Goal: Task Accomplishment & Management: Manage account settings

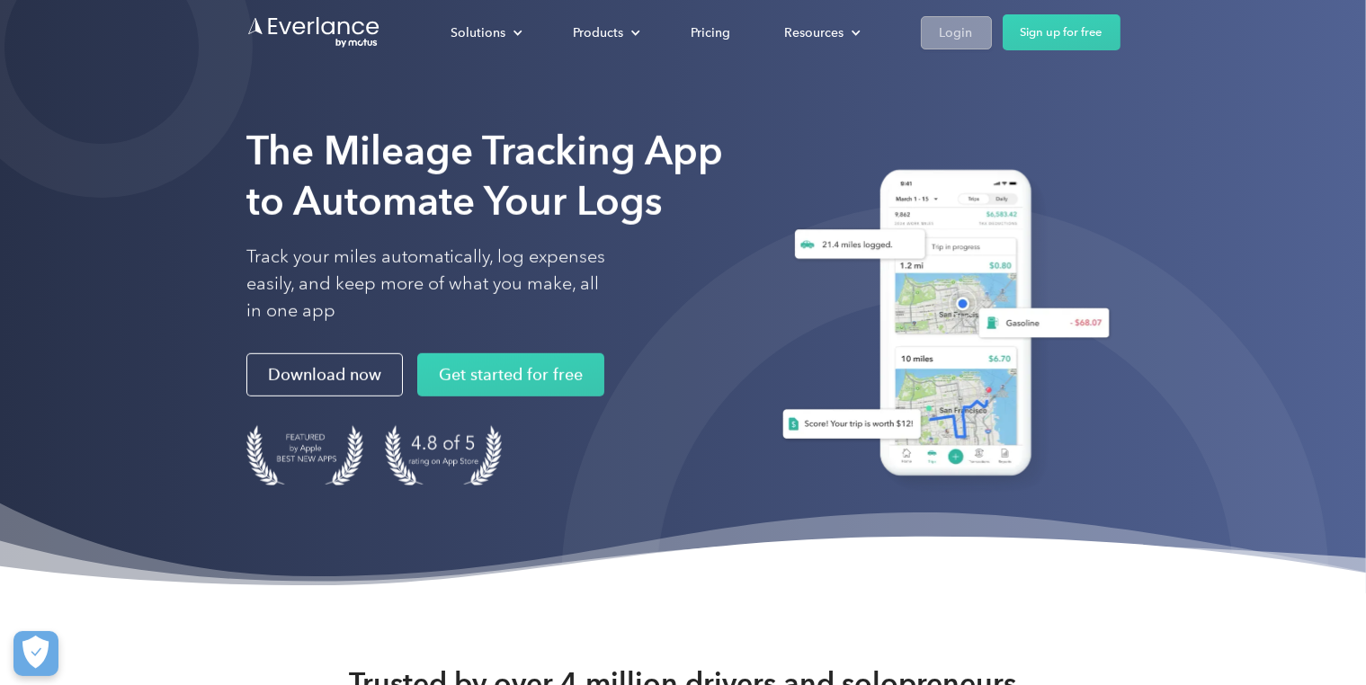
click at [940, 40] on div "Login" at bounding box center [956, 33] width 33 height 22
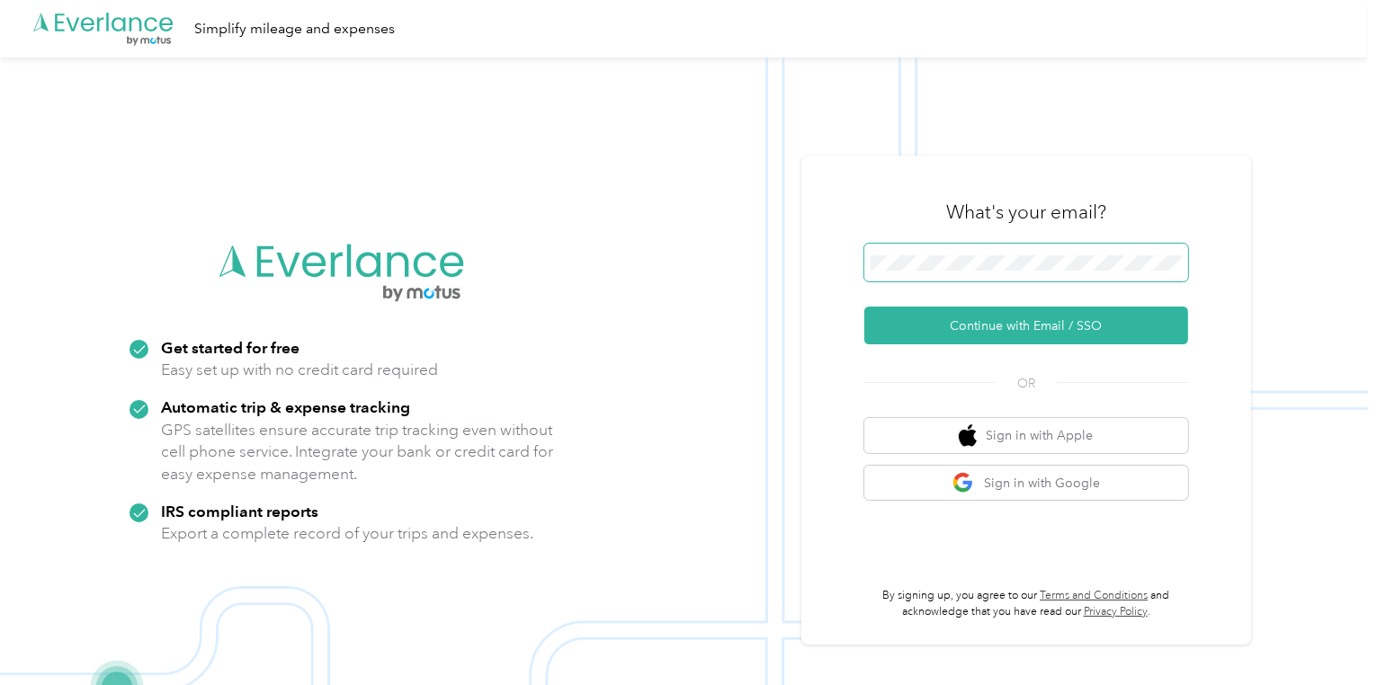
click at [964, 273] on span at bounding box center [1026, 263] width 324 height 38
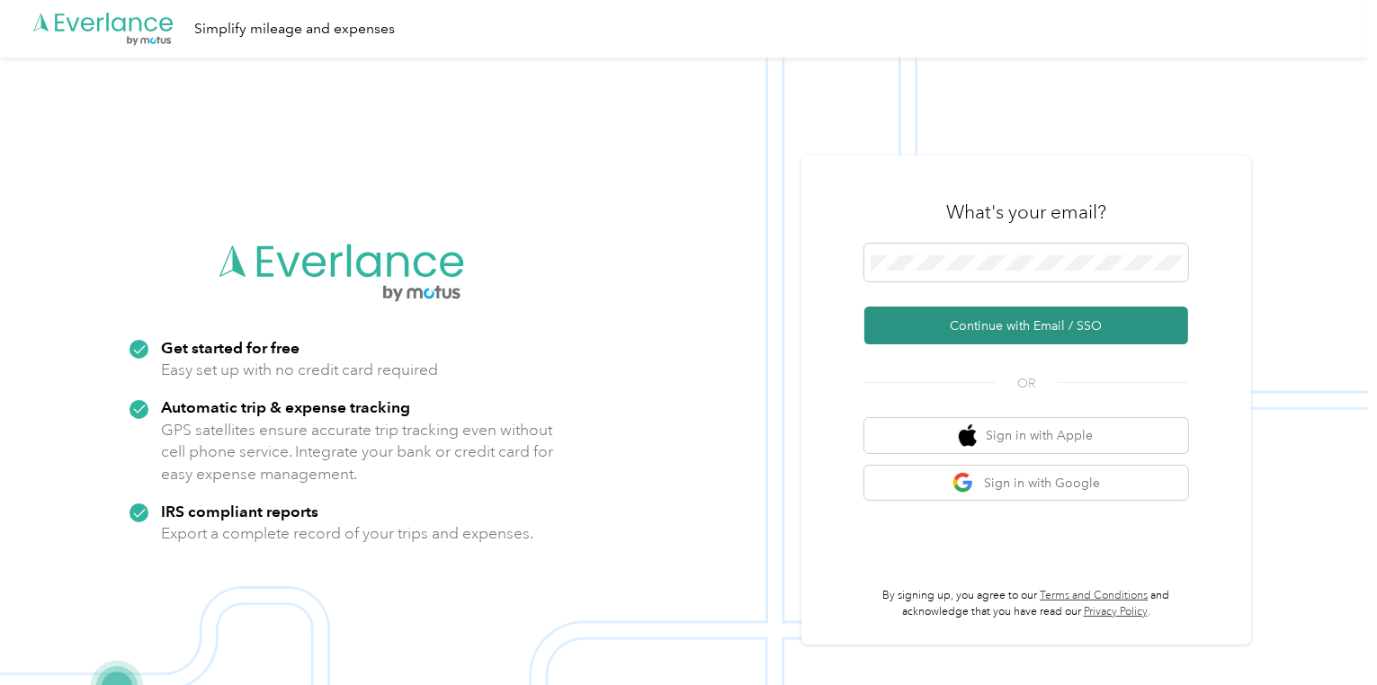
click at [1044, 329] on button "Continue with Email / SSO" at bounding box center [1026, 326] width 324 height 38
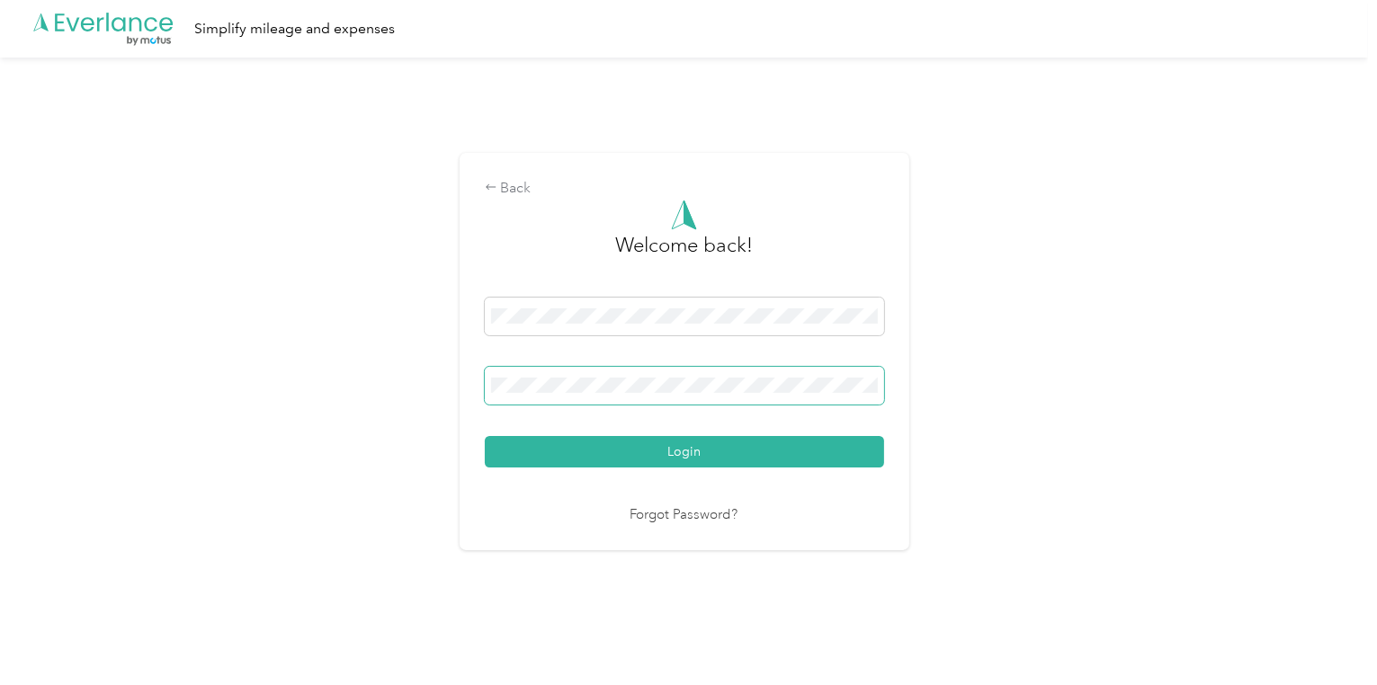
click at [485, 436] on button "Login" at bounding box center [684, 451] width 399 height 31
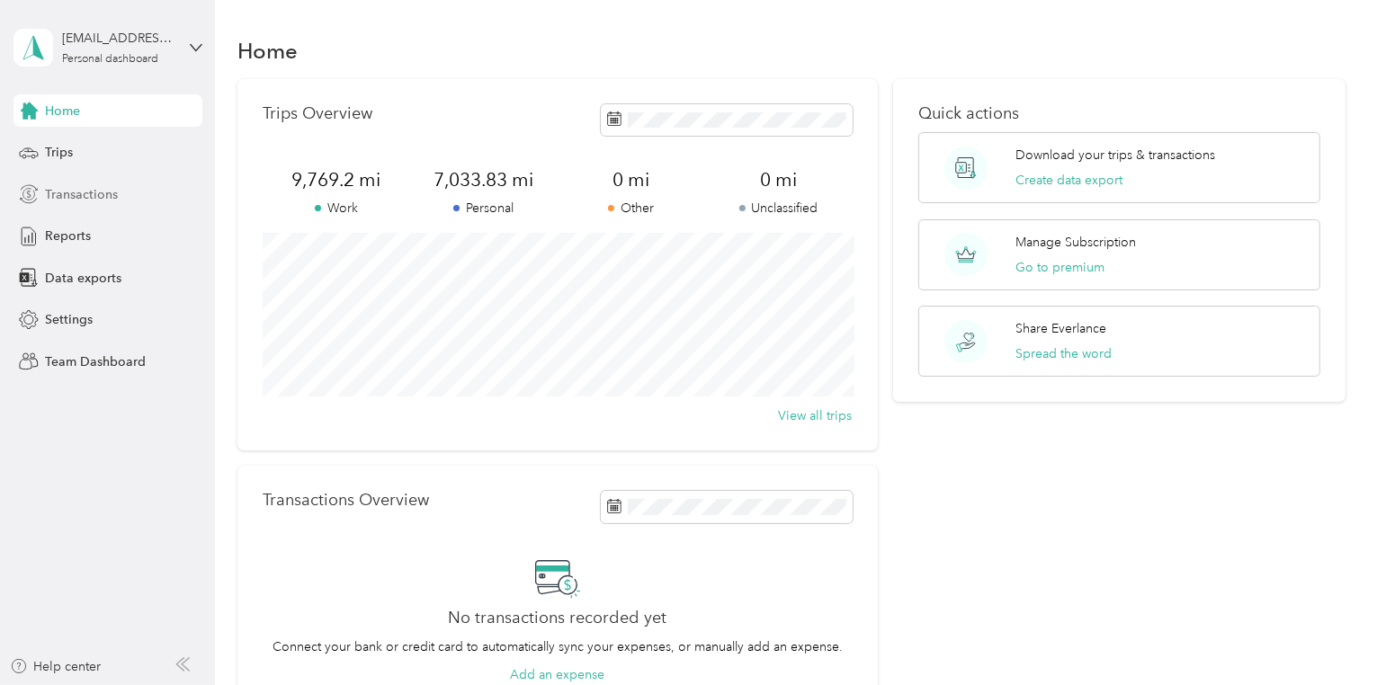
click at [56, 185] on span "Transactions" at bounding box center [81, 194] width 73 height 19
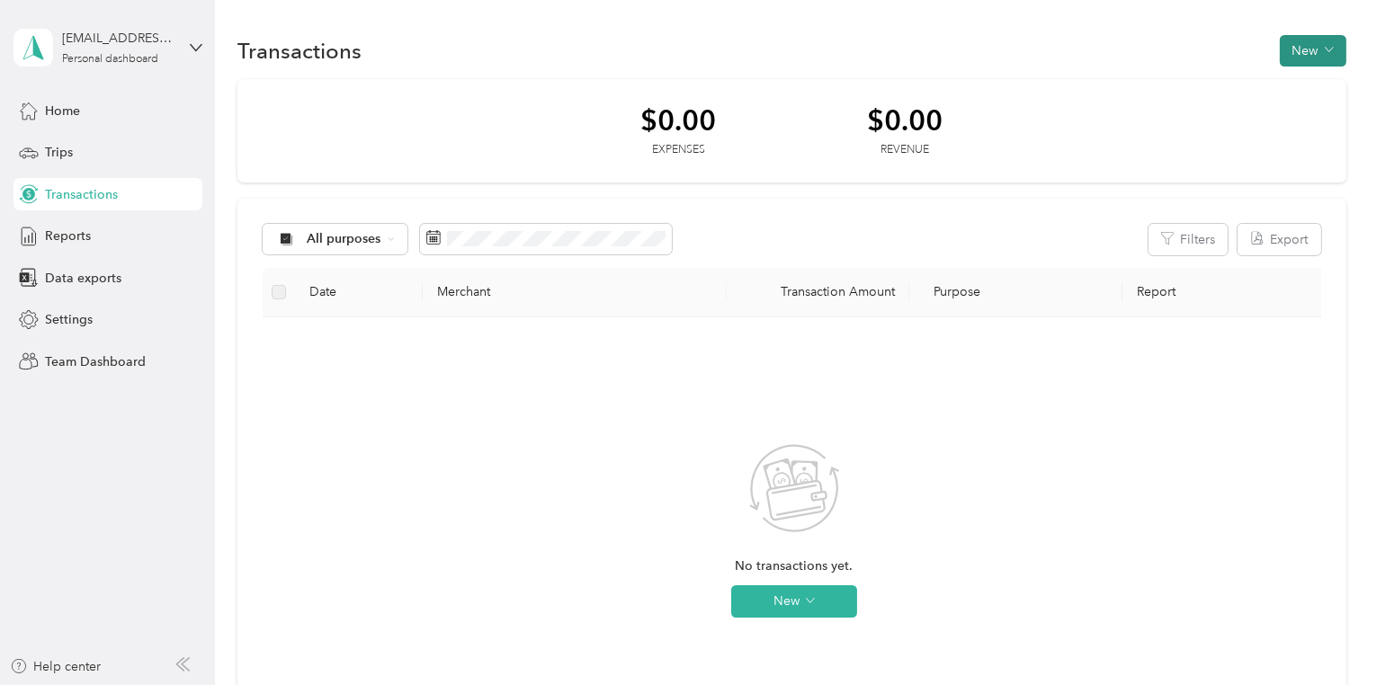
click at [1302, 53] on button "New" at bounding box center [1312, 50] width 67 height 31
click at [1172, 52] on div "Transactions New" at bounding box center [791, 50] width 1109 height 38
click at [116, 237] on div "Reports" at bounding box center [107, 236] width 189 height 32
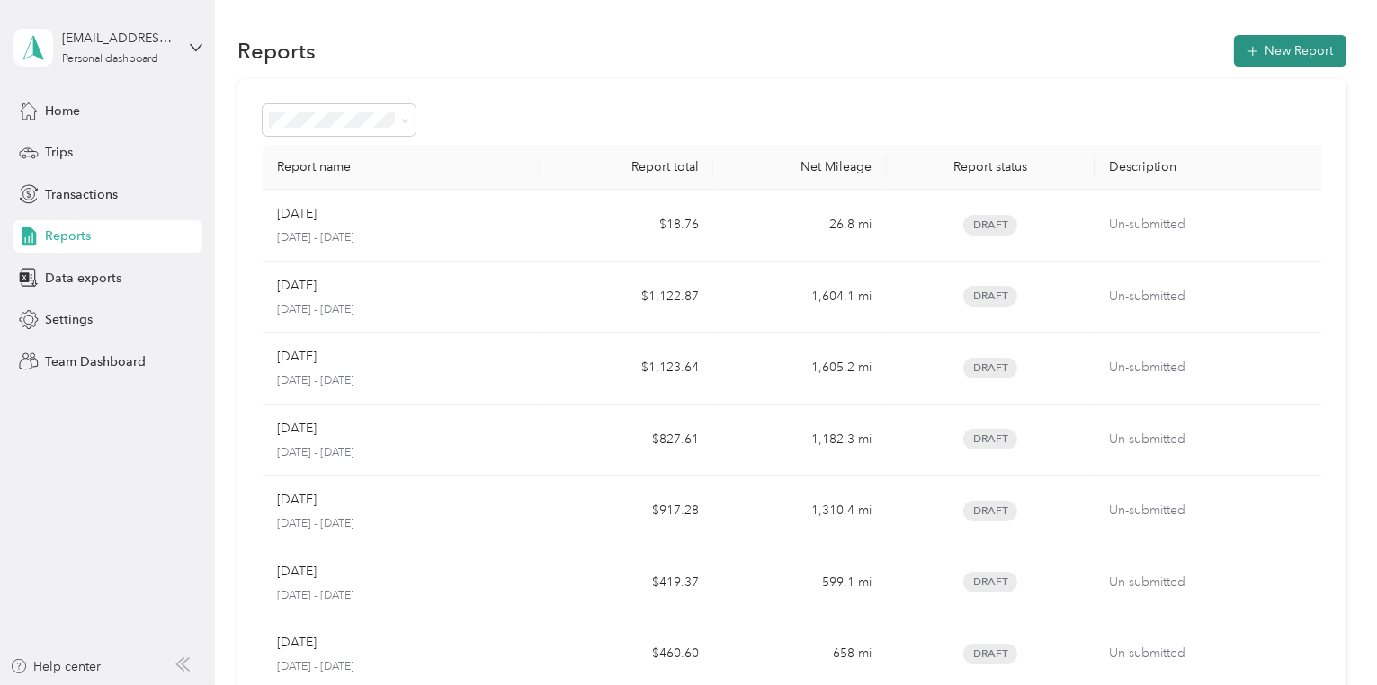
click at [1305, 53] on button "New Report" at bounding box center [1290, 50] width 112 height 31
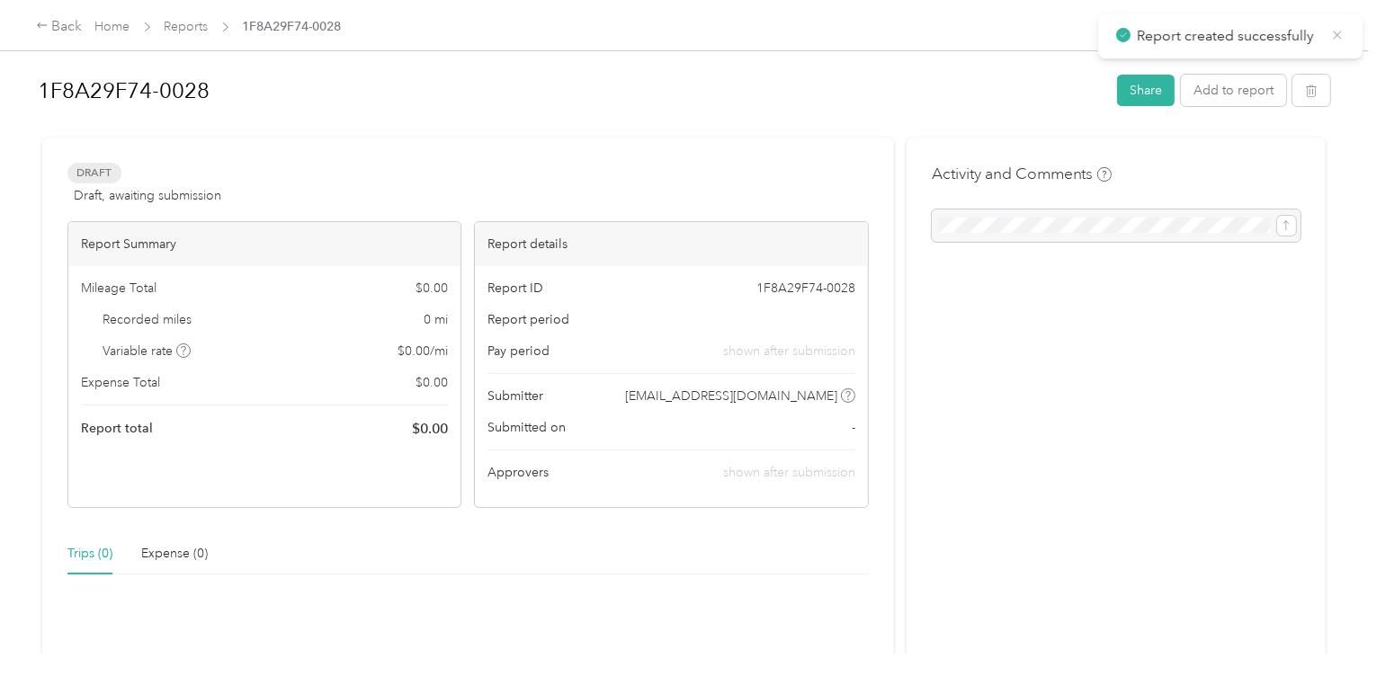
click at [1332, 37] on icon at bounding box center [1337, 35] width 14 height 16
click at [69, 33] on div "Back" at bounding box center [59, 27] width 47 height 22
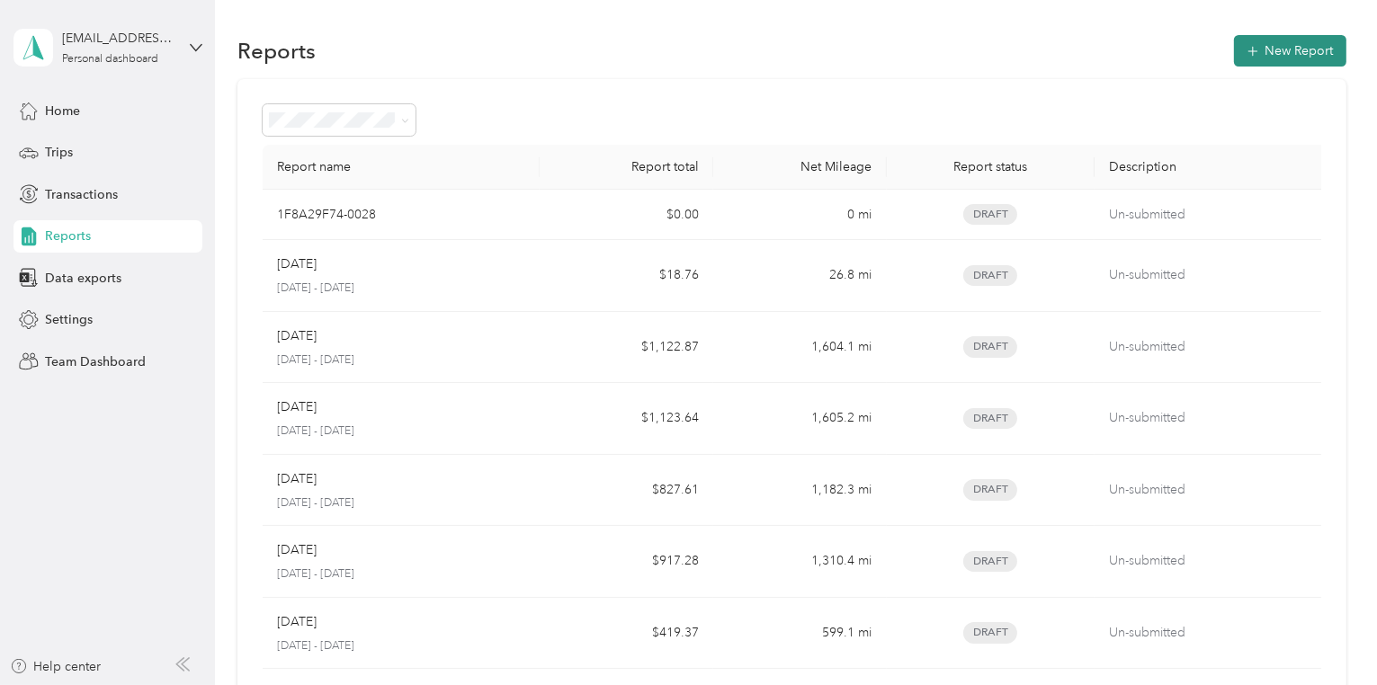
click at [1259, 51] on icon "button" at bounding box center [1252, 51] width 18 height 18
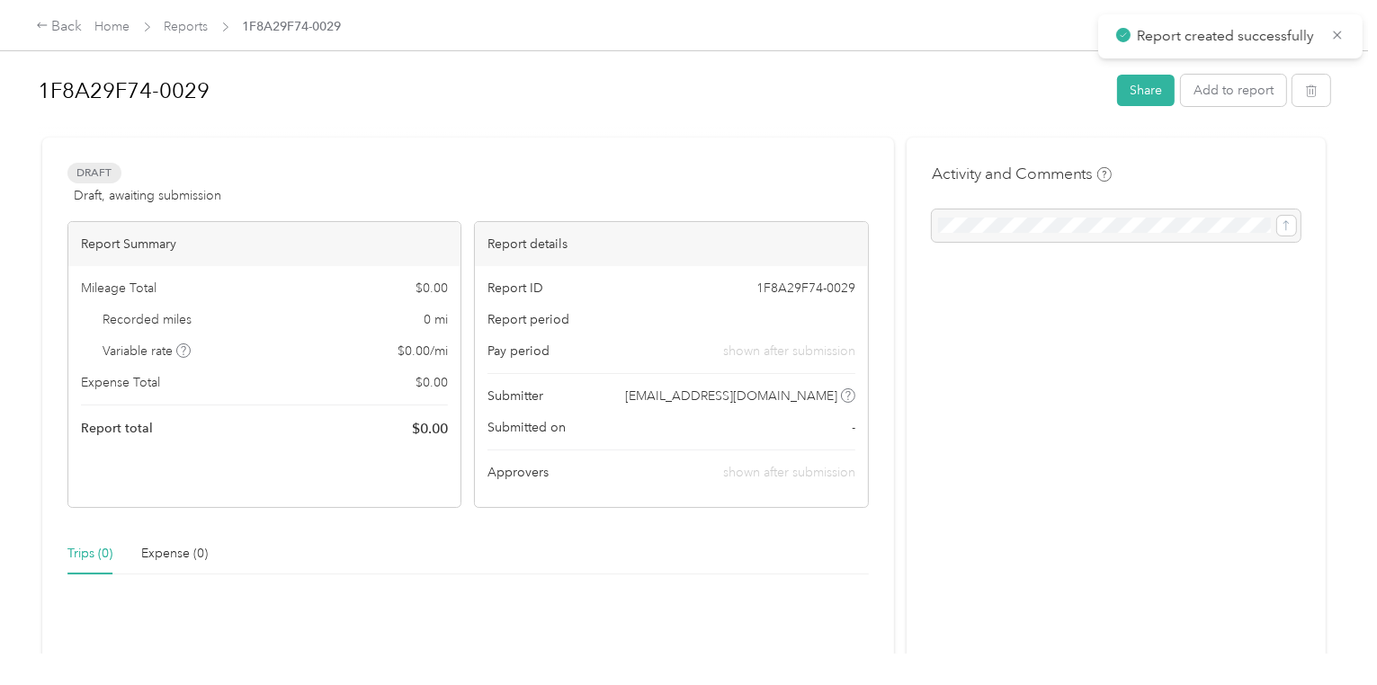
click at [1336, 31] on icon at bounding box center [1337, 35] width 14 height 16
click at [43, 31] on icon at bounding box center [42, 25] width 13 height 13
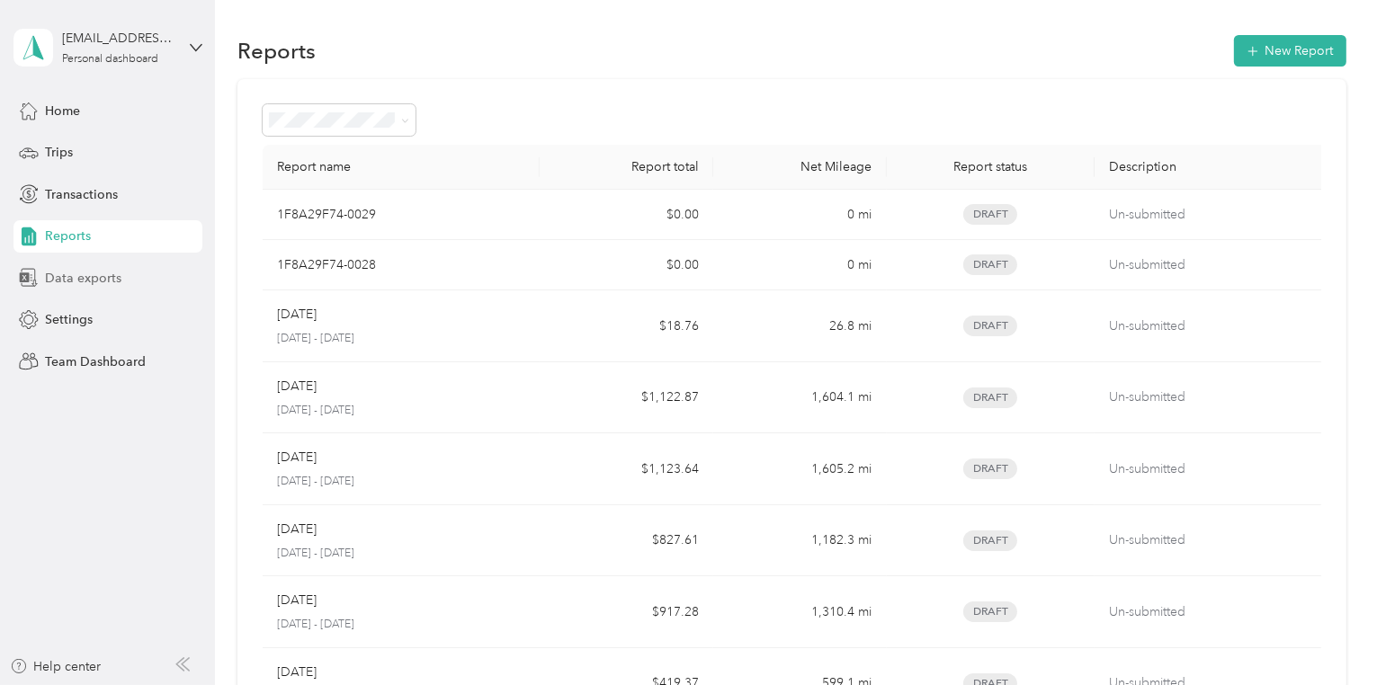
click at [67, 281] on span "Data exports" at bounding box center [83, 278] width 76 height 19
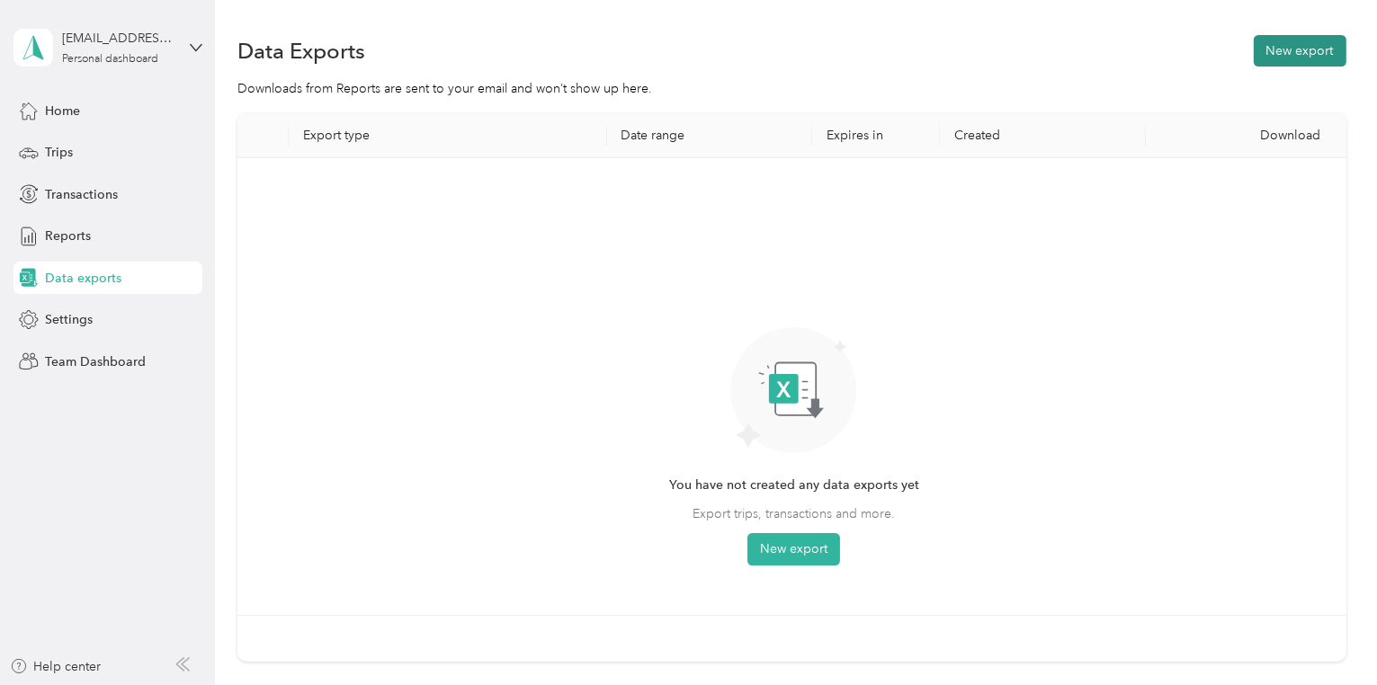
click at [1291, 49] on button "New export" at bounding box center [1299, 50] width 93 height 31
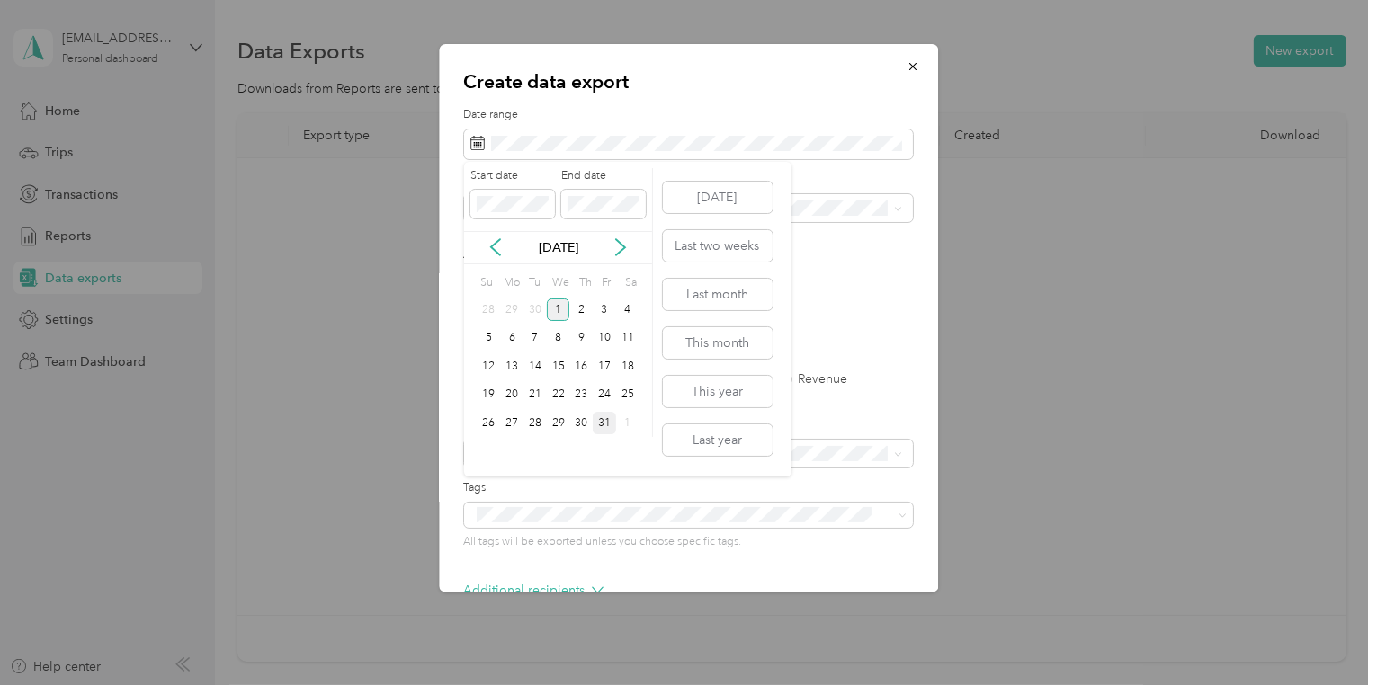
click at [601, 432] on div "31" at bounding box center [604, 423] width 23 height 22
click at [489, 248] on icon at bounding box center [495, 247] width 18 height 18
click at [623, 250] on icon at bounding box center [620, 247] width 18 height 18
click at [482, 214] on span at bounding box center [512, 204] width 85 height 29
click at [555, 303] on div "1" at bounding box center [558, 309] width 23 height 22
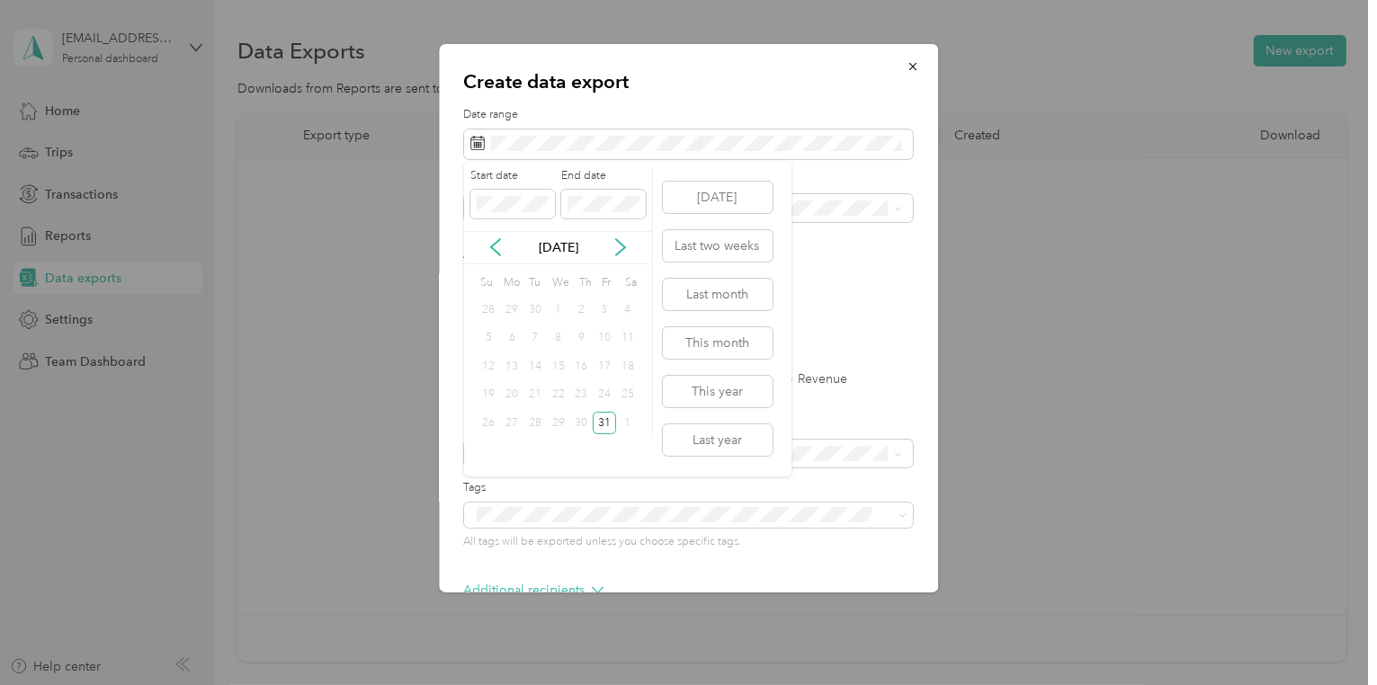
click at [554, 307] on div "1" at bounding box center [558, 309] width 23 height 22
click at [594, 419] on div "31" at bounding box center [604, 423] width 23 height 22
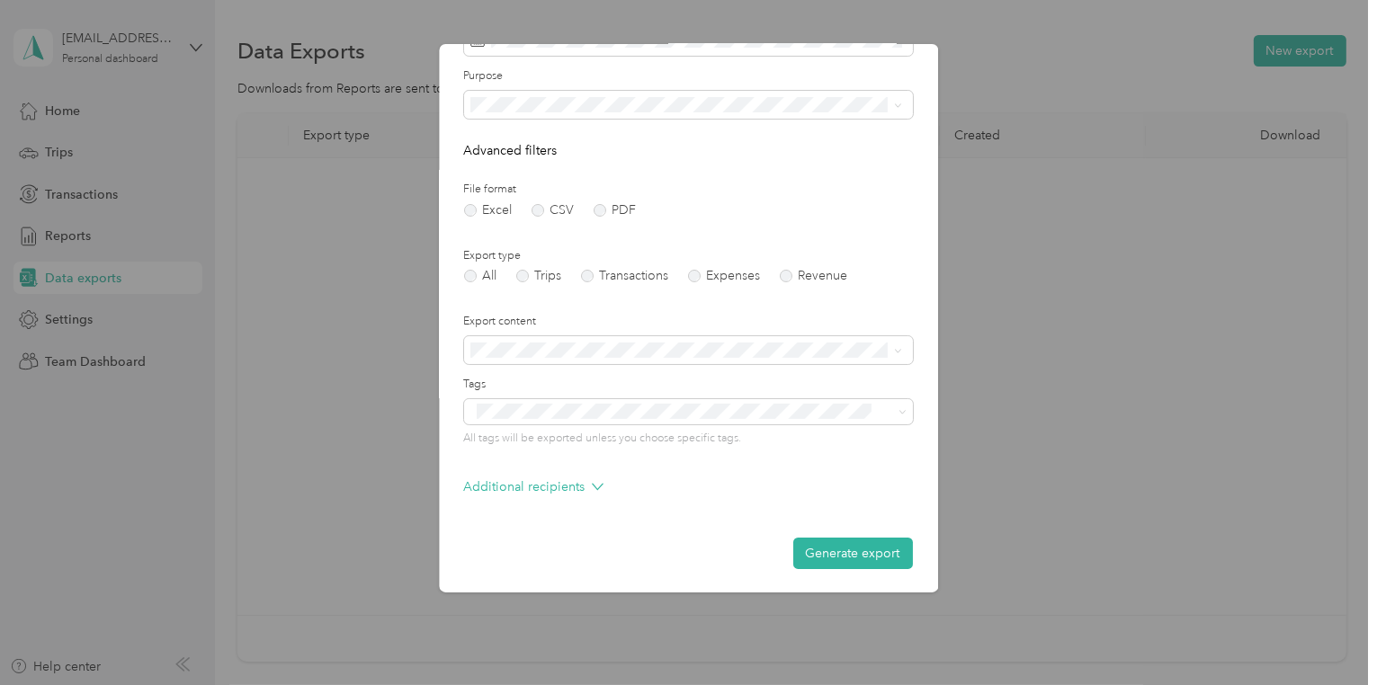
scroll to position [104, 0]
click at [836, 552] on button "Generate export" at bounding box center [853, 552] width 120 height 31
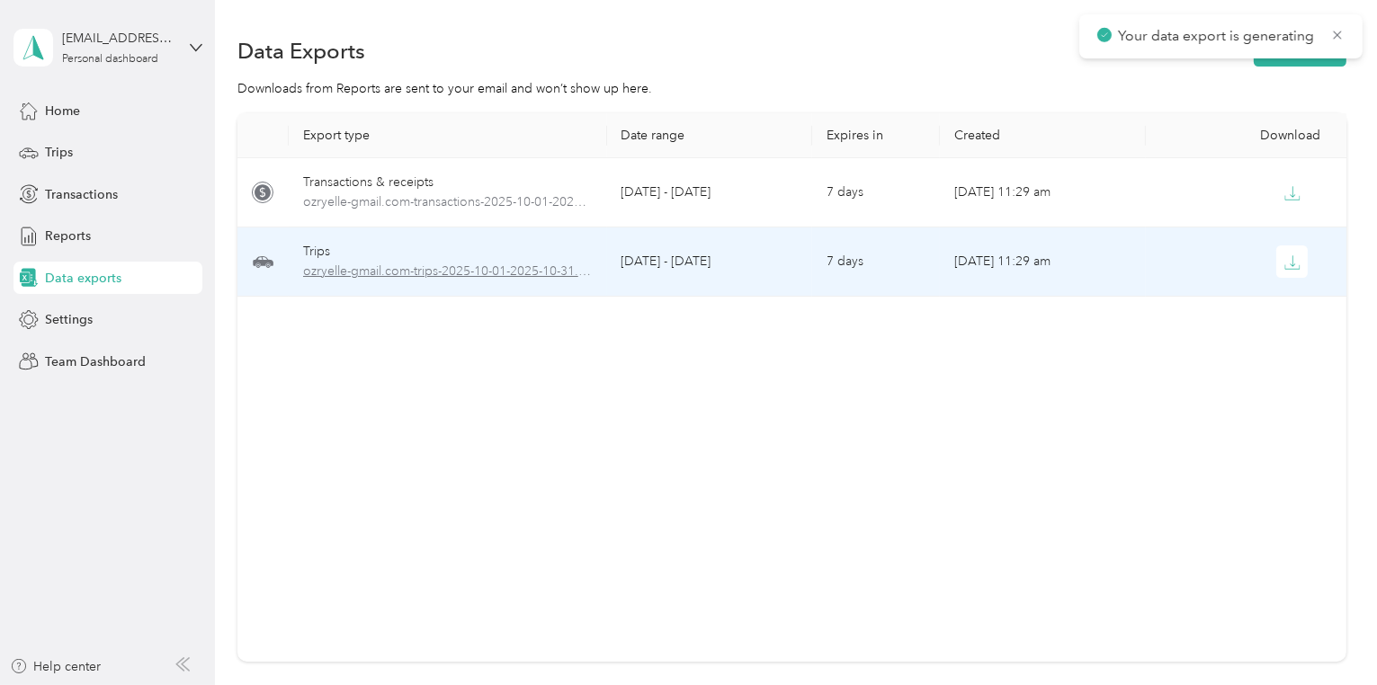
click at [343, 267] on span "ozryelle-gmail.com-trips-2025-10-01-2025-10-31.xlsx" at bounding box center [448, 272] width 290 height 20
click at [324, 248] on div "Trips" at bounding box center [448, 252] width 290 height 20
click at [1303, 254] on button "button" at bounding box center [1292, 261] width 32 height 32
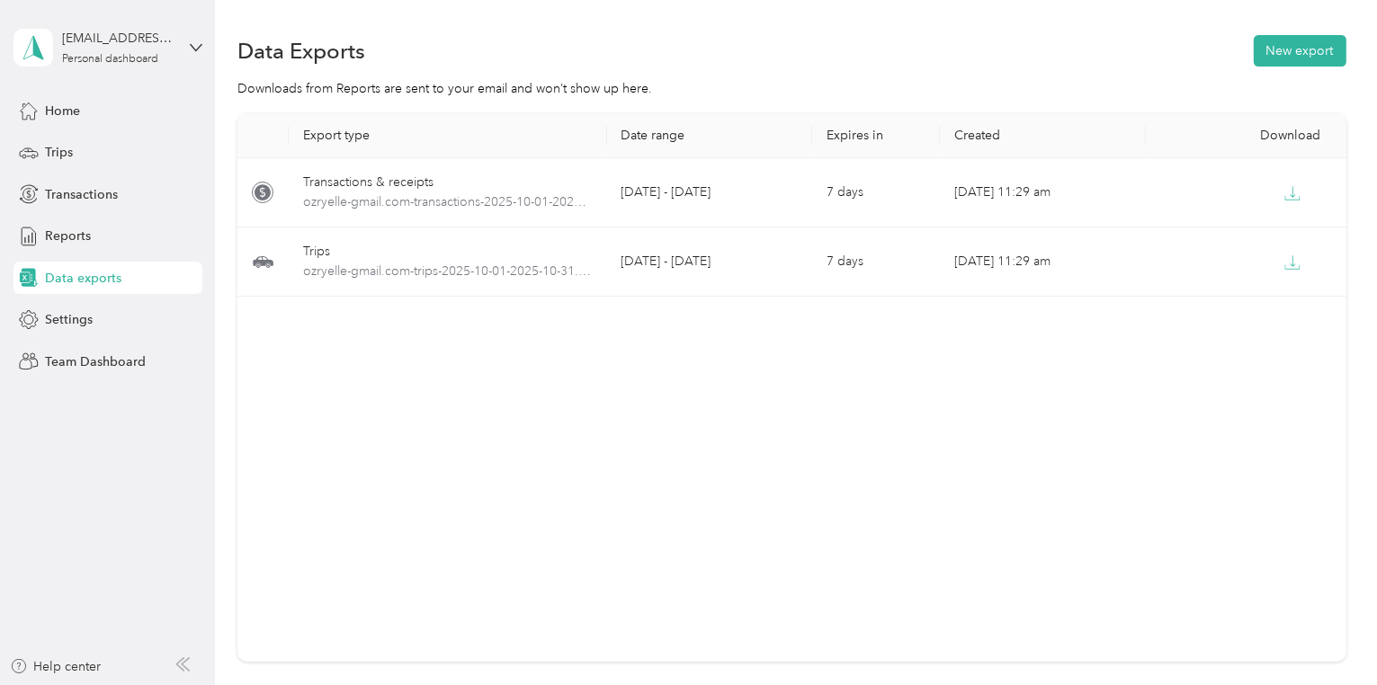
click at [94, 267] on div "Data exports" at bounding box center [107, 278] width 189 height 32
click at [1278, 45] on button "New export" at bounding box center [1299, 50] width 93 height 31
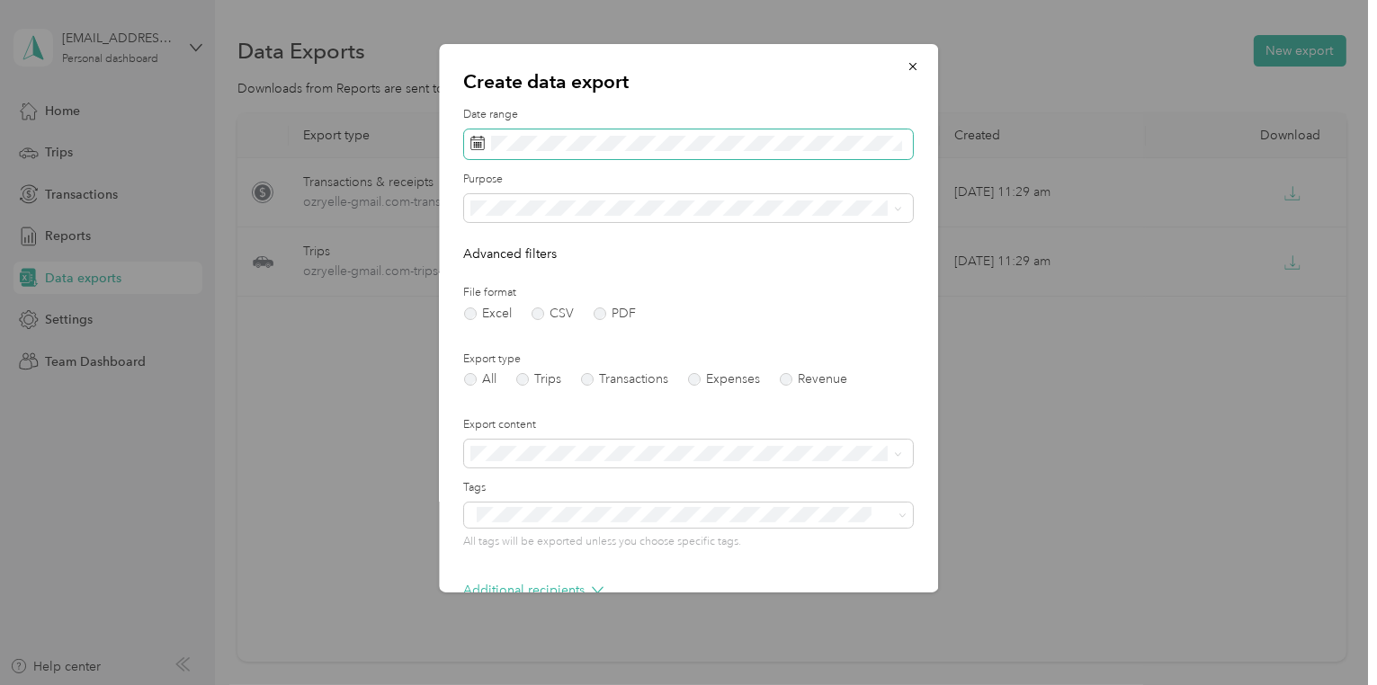
click at [543, 151] on span at bounding box center [688, 144] width 449 height 31
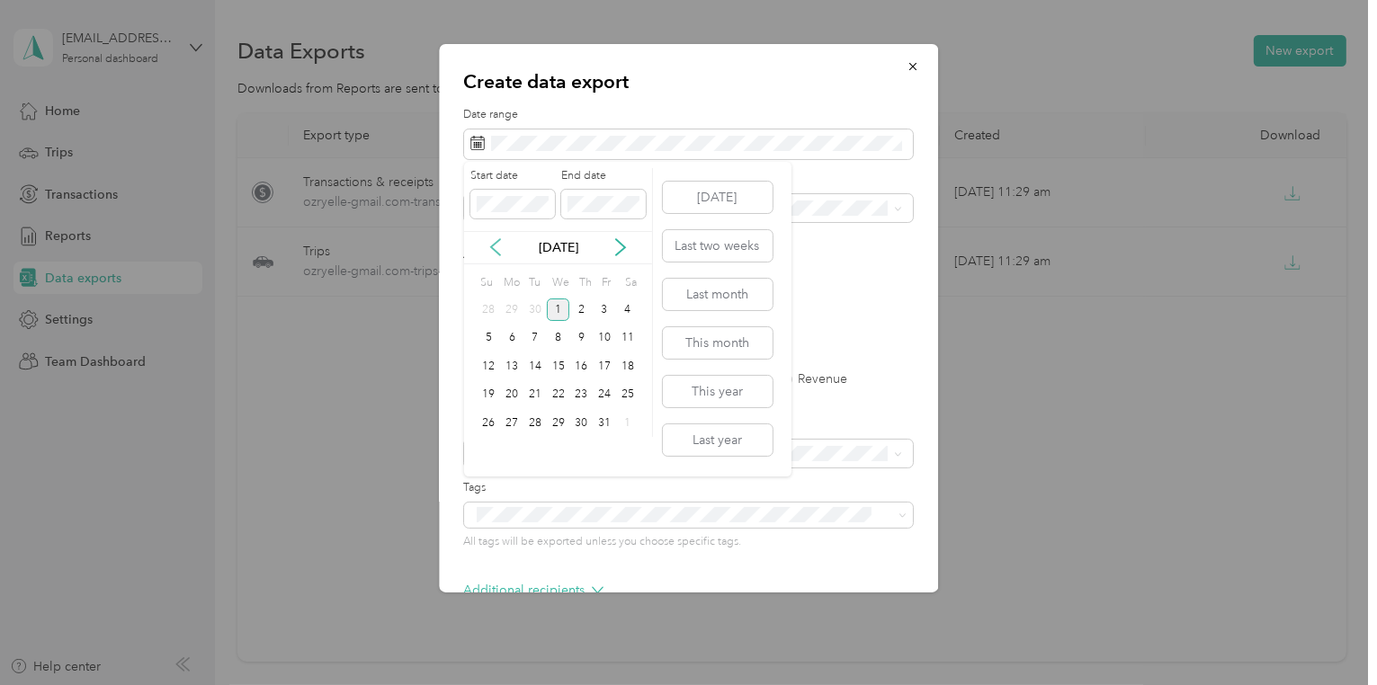
click at [502, 254] on icon at bounding box center [495, 247] width 18 height 18
click at [511, 313] on div "1" at bounding box center [511, 309] width 23 height 22
click at [536, 425] on div "30" at bounding box center [534, 423] width 23 height 22
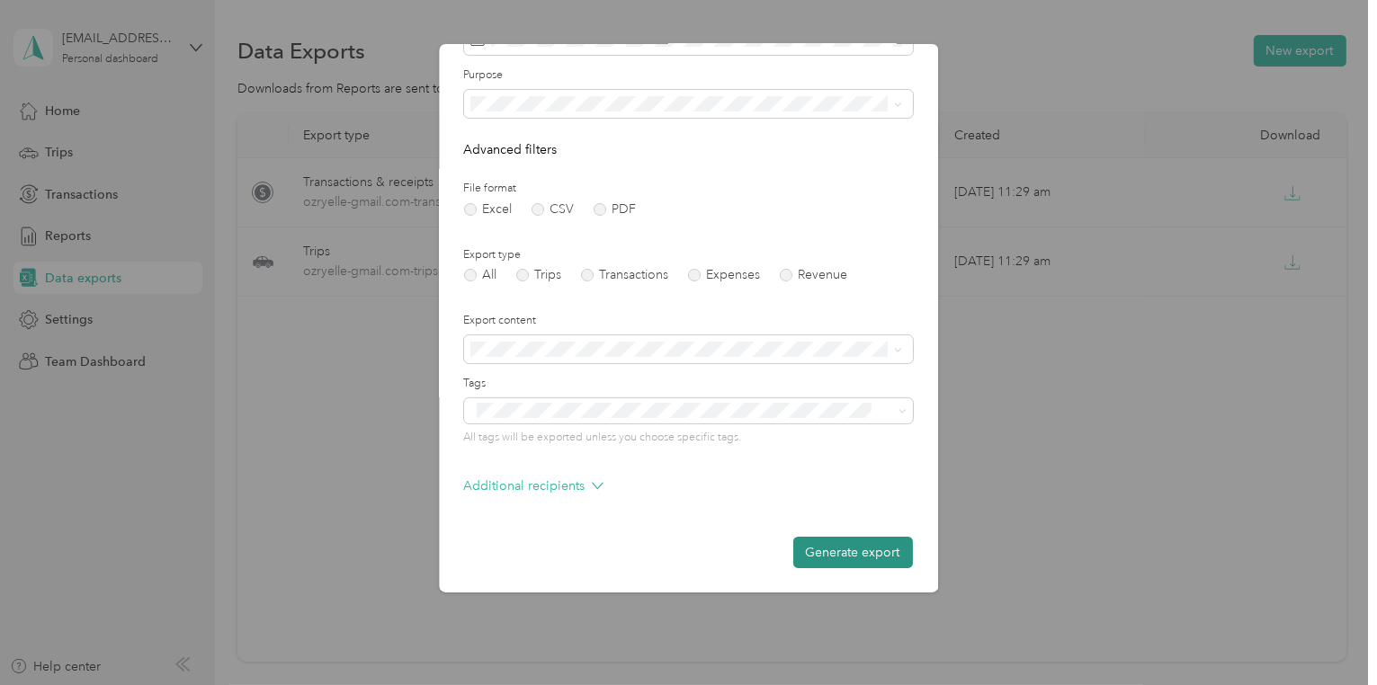
click at [865, 556] on button "Generate export" at bounding box center [853, 552] width 120 height 31
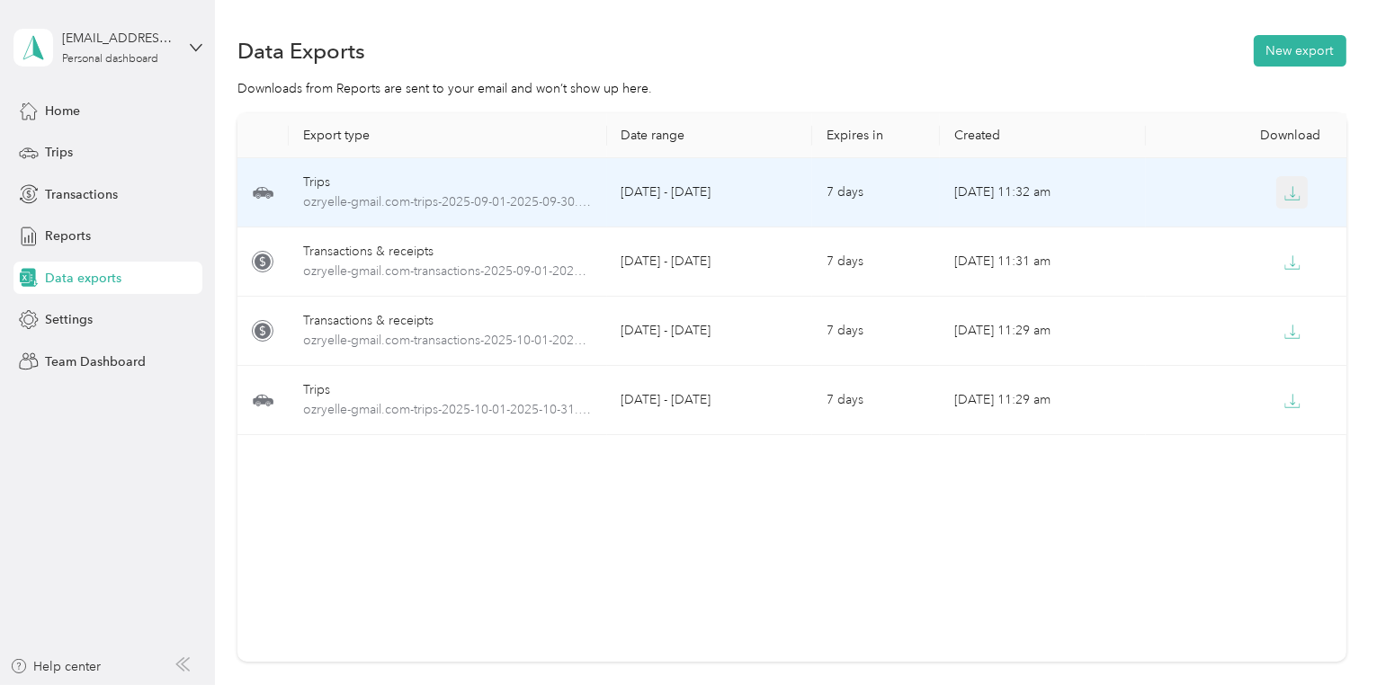
click at [1296, 189] on icon "button" at bounding box center [1292, 193] width 16 height 16
